Goal: Find specific page/section: Find specific page/section

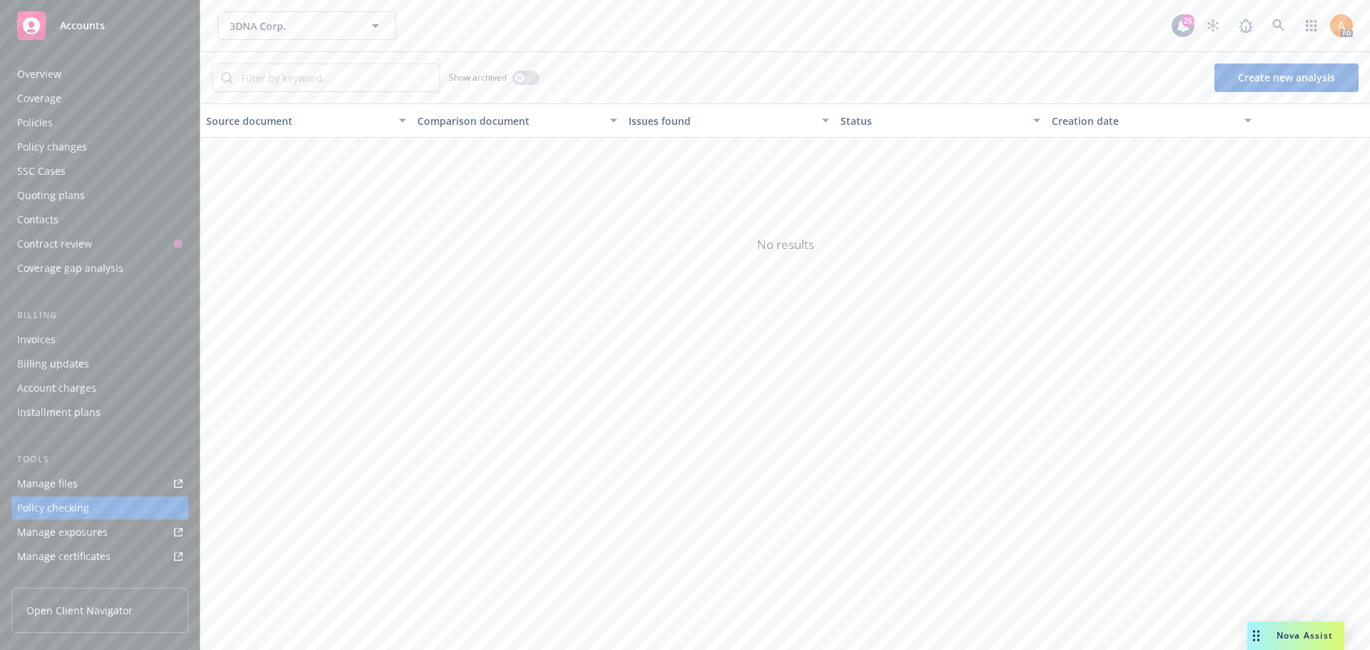
scroll to position [161, 0]
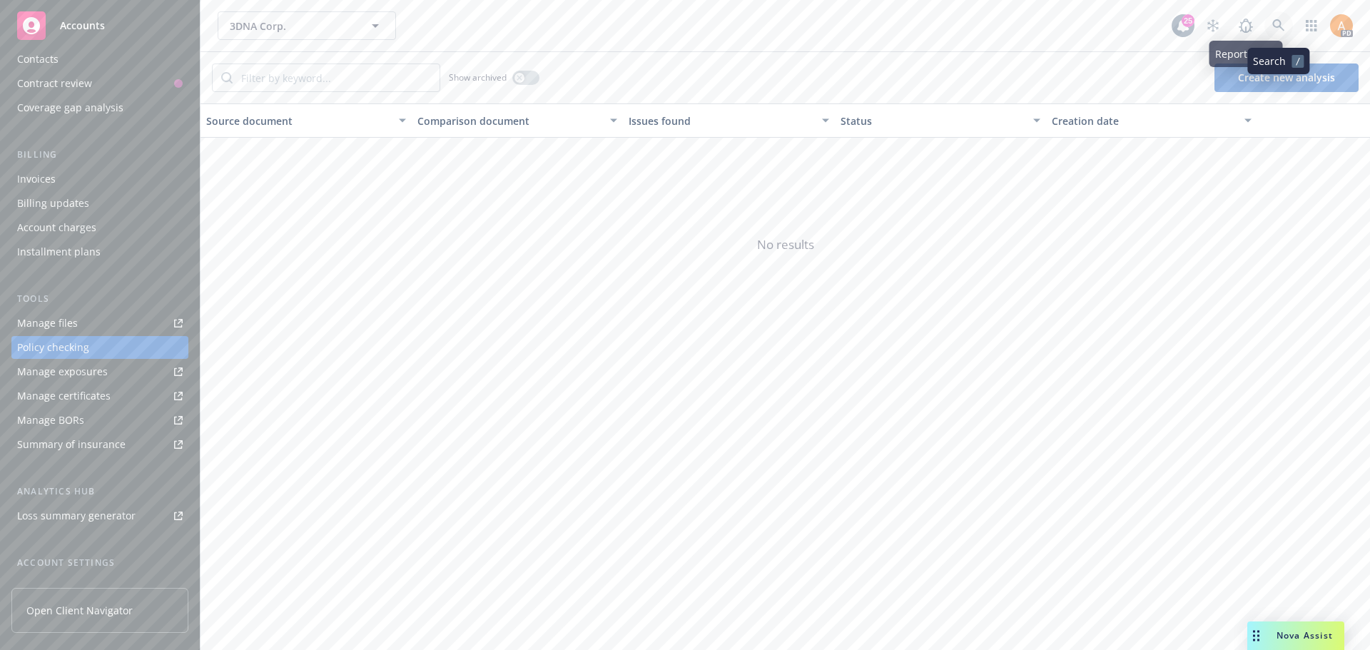
click at [1273, 27] on icon at bounding box center [1279, 25] width 13 height 13
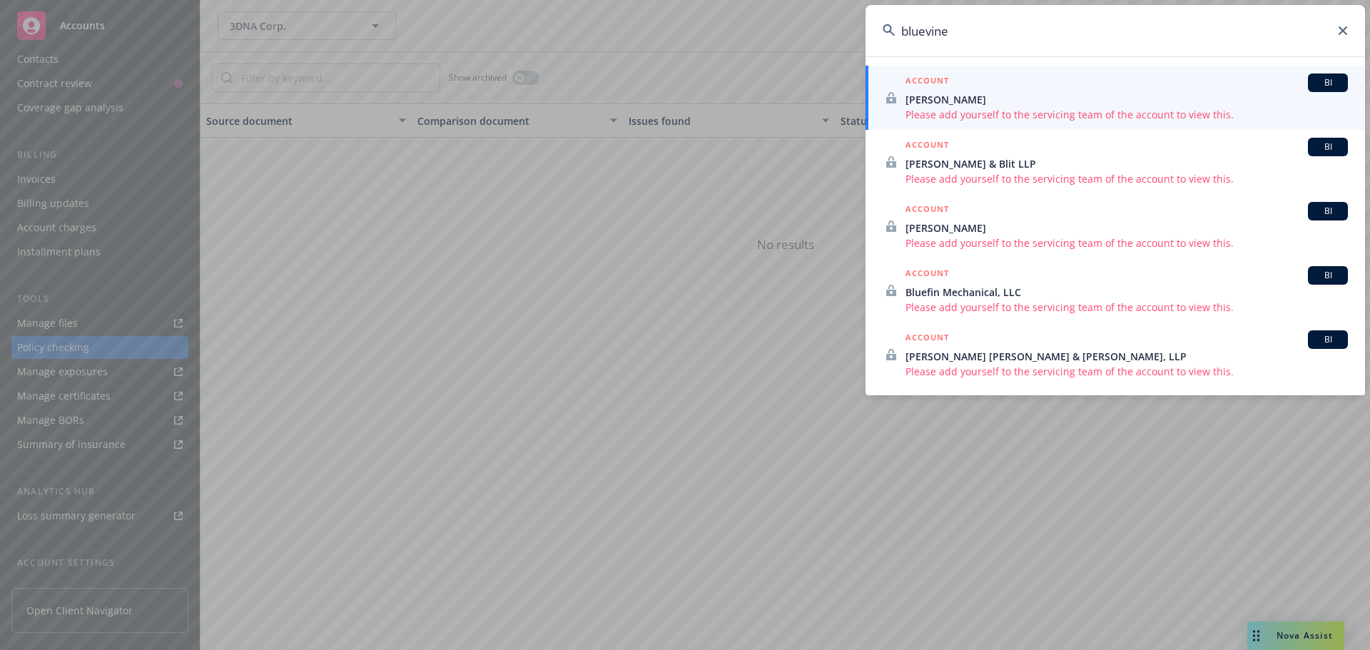
type input "bluevine"
